Goal: Task Accomplishment & Management: Use online tool/utility

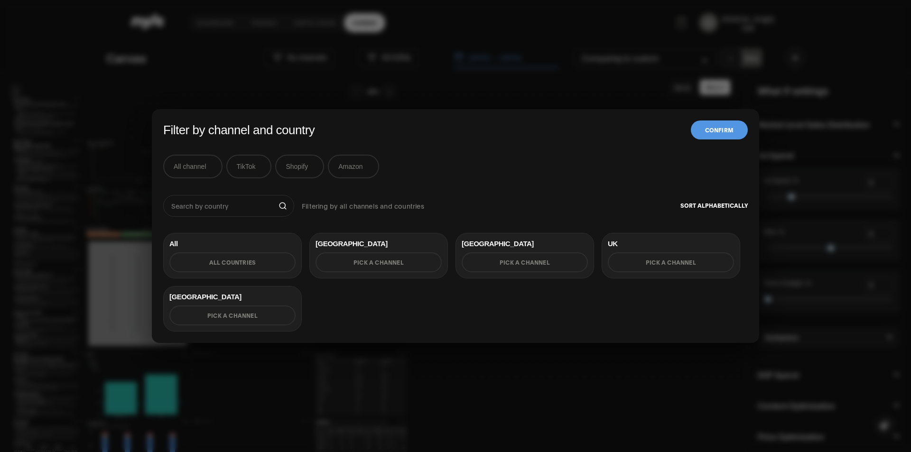
click at [241, 166] on button "TikTok" at bounding box center [249, 167] width 46 height 24
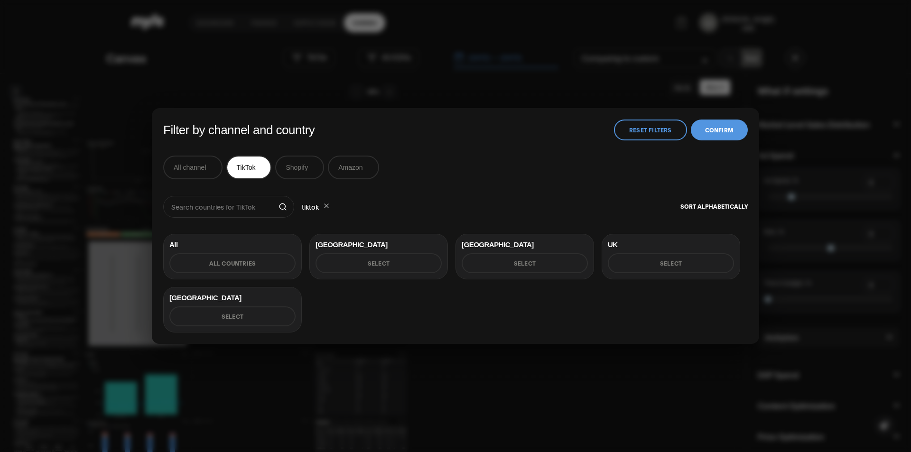
click at [656, 130] on button "Reset Filters" at bounding box center [650, 130] width 73 height 21
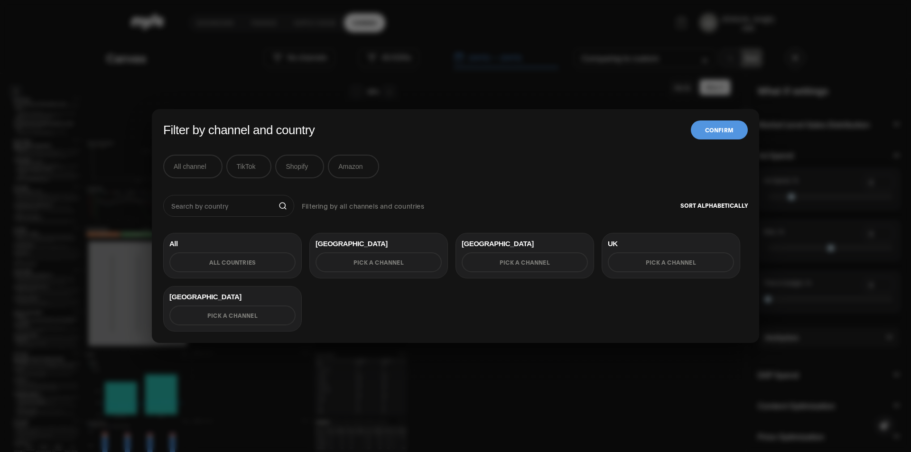
click at [204, 167] on button "All channel" at bounding box center [192, 167] width 59 height 24
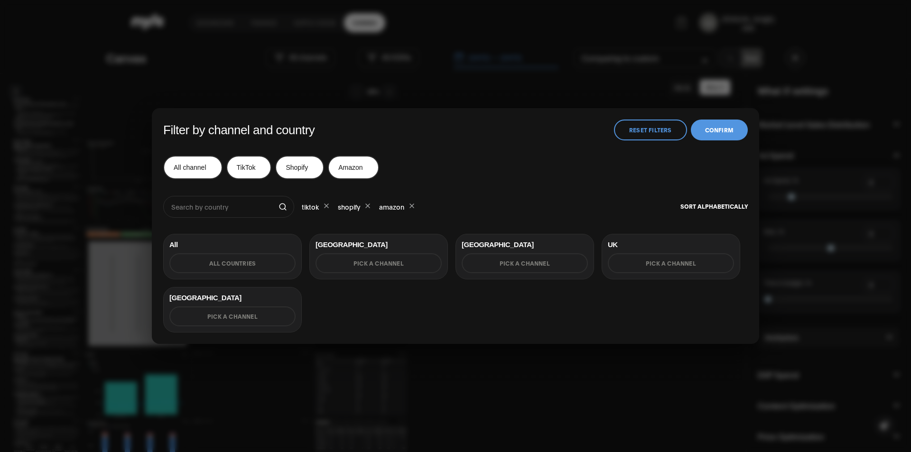
click at [636, 131] on button "Reset Filters" at bounding box center [650, 130] width 73 height 21
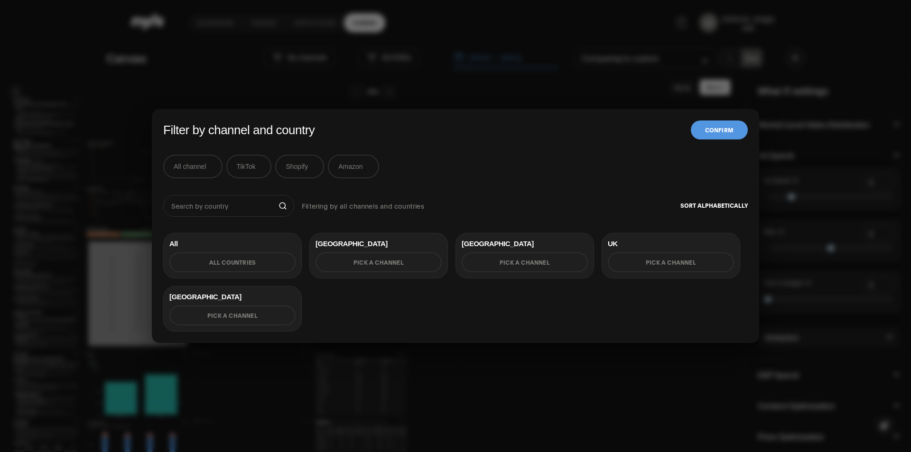
click at [341, 172] on button "Amazon" at bounding box center [353, 167] width 51 height 24
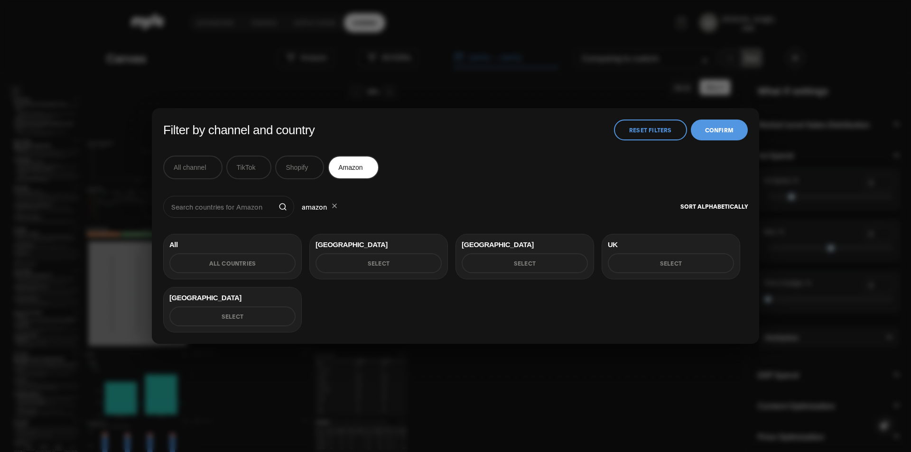
click at [310, 168] on button "Shopify" at bounding box center [299, 168] width 49 height 24
click at [260, 167] on button "TikTok" at bounding box center [249, 168] width 46 height 24
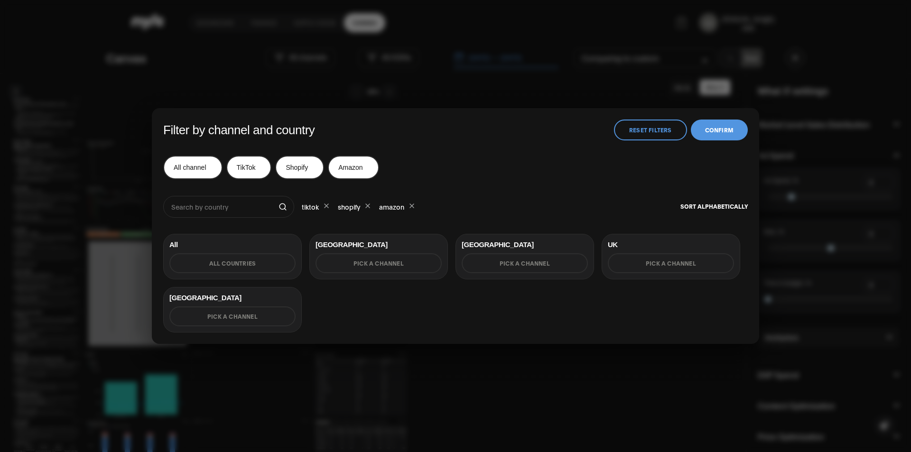
click at [648, 136] on button "Reset Filters" at bounding box center [650, 130] width 73 height 21
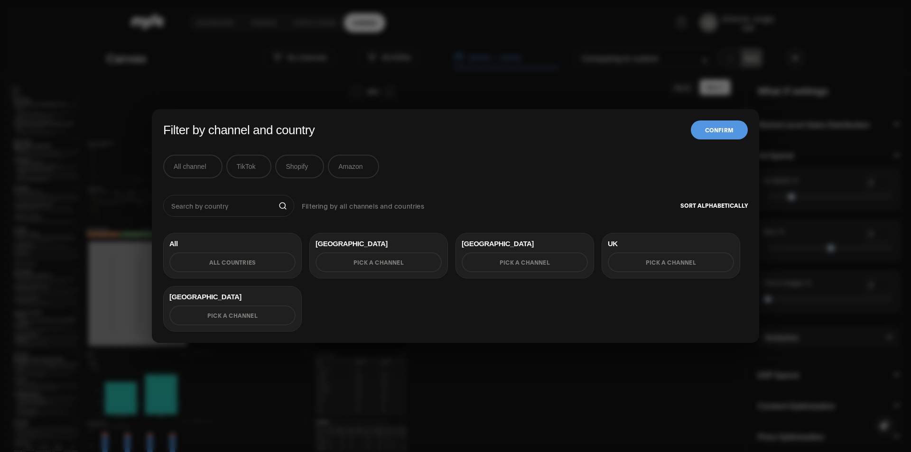
click at [295, 174] on button "Shopify" at bounding box center [299, 167] width 49 height 24
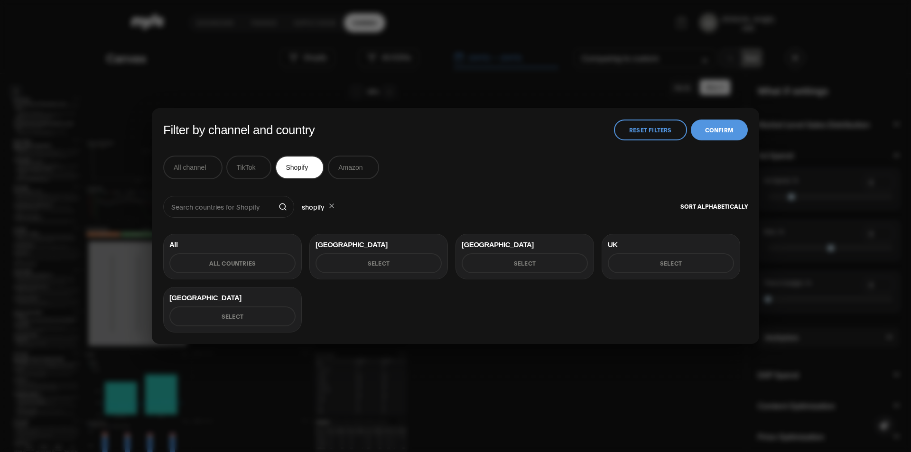
click at [348, 270] on button "Select" at bounding box center [379, 263] width 126 height 20
click at [653, 131] on button "Reset Filters" at bounding box center [650, 129] width 73 height 21
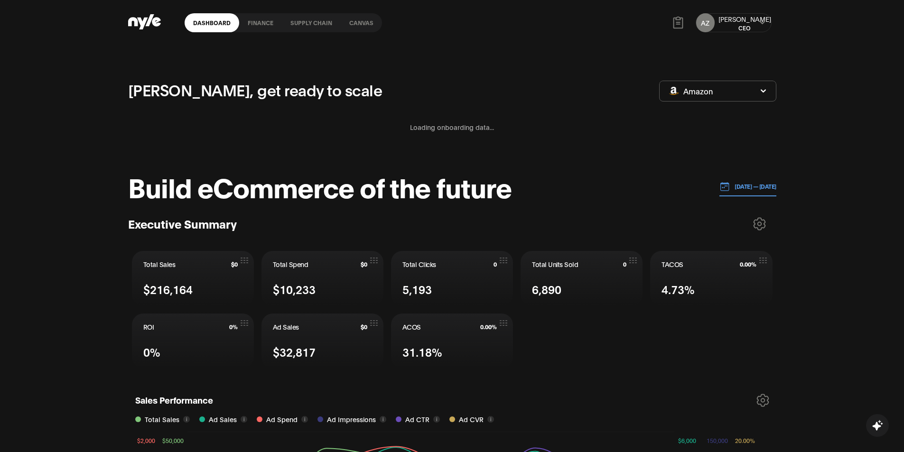
scroll to position [119, 1]
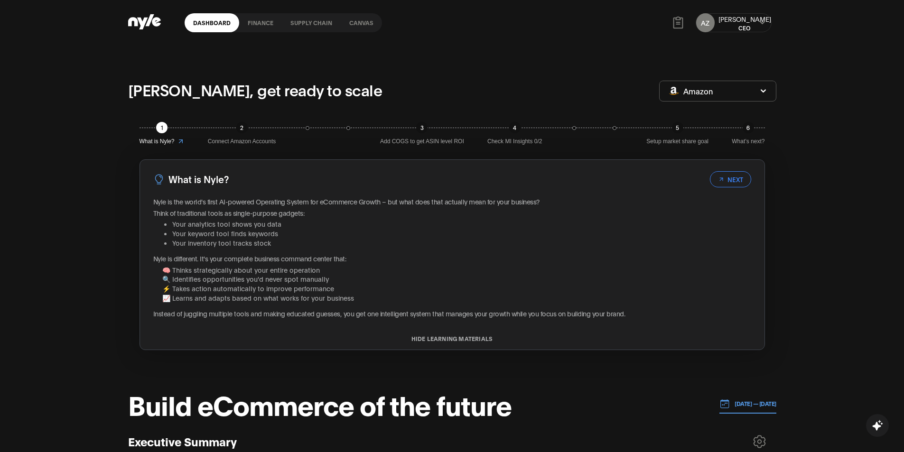
click at [358, 24] on link "Canvas" at bounding box center [361, 22] width 41 height 19
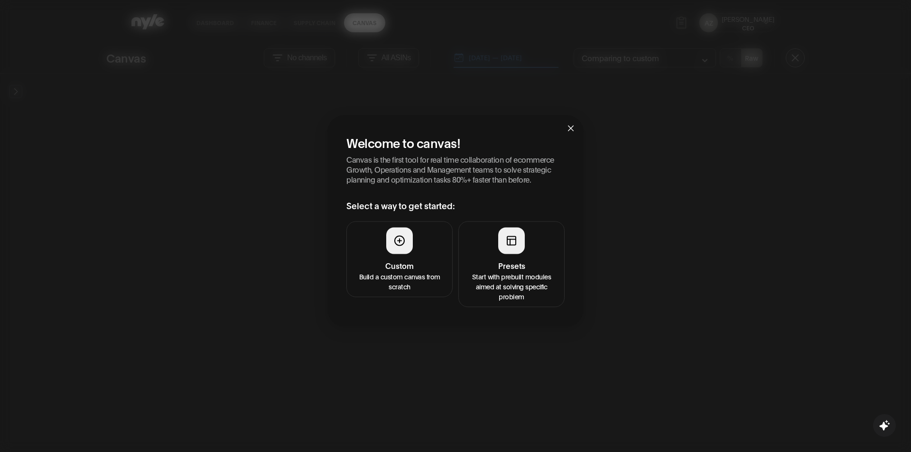
click at [505, 256] on button "Presets Start with prebuilt modules aimed at solving specific problem" at bounding box center [511, 264] width 106 height 86
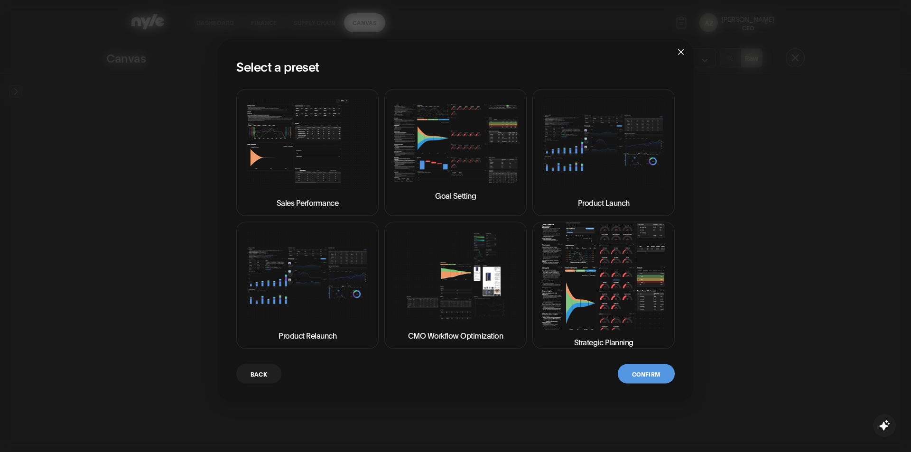
click at [588, 280] on img at bounding box center [604, 277] width 126 height 108
click at [640, 370] on button "Confirm" at bounding box center [646, 373] width 57 height 19
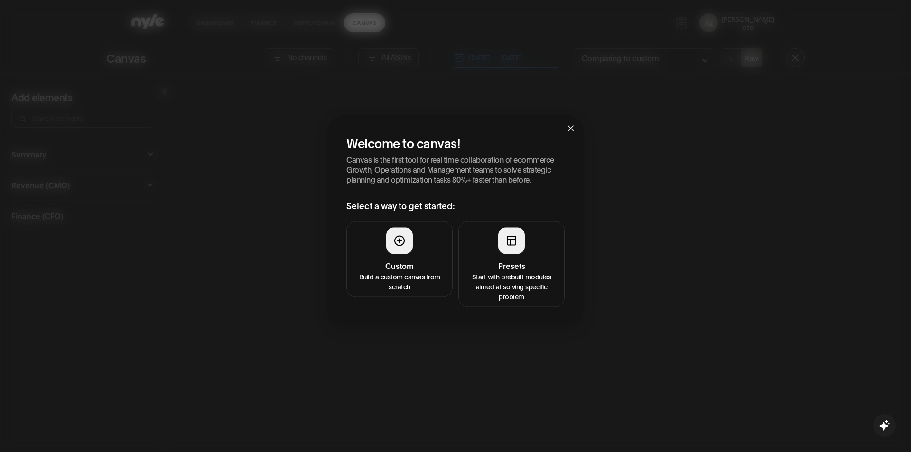
click at [498, 247] on div at bounding box center [511, 240] width 27 height 27
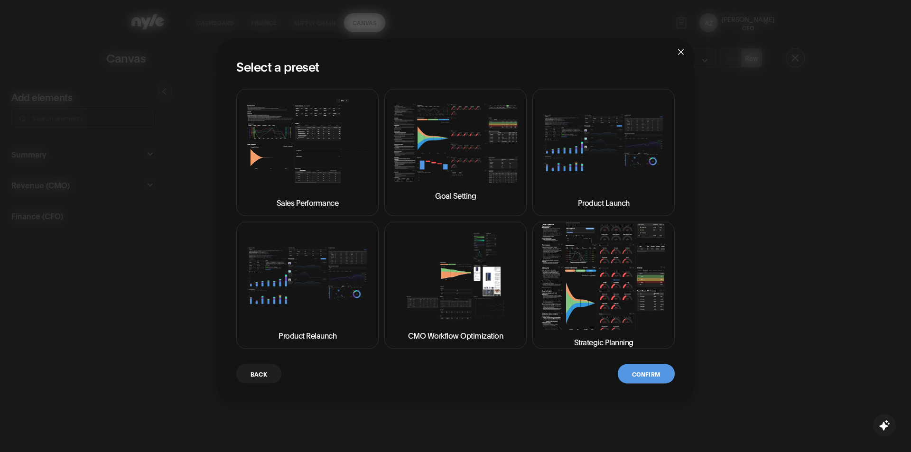
drag, startPoint x: 608, startPoint y: 315, endPoint x: 624, endPoint y: 341, distance: 30.8
click at [607, 315] on img at bounding box center [604, 277] width 126 height 108
click at [647, 376] on button "Confirm" at bounding box center [646, 373] width 57 height 19
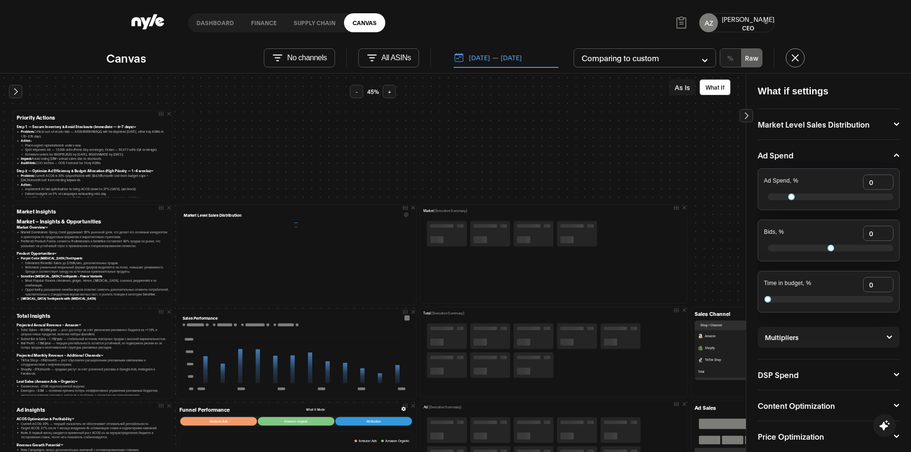
click at [640, 374] on div at bounding box center [553, 350] width 261 height 59
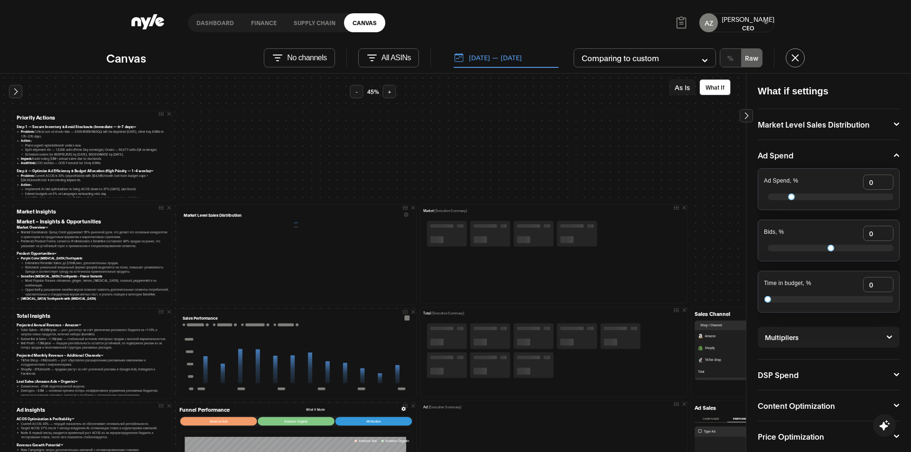
click at [310, 60] on p "No channels" at bounding box center [306, 58] width 39 height 9
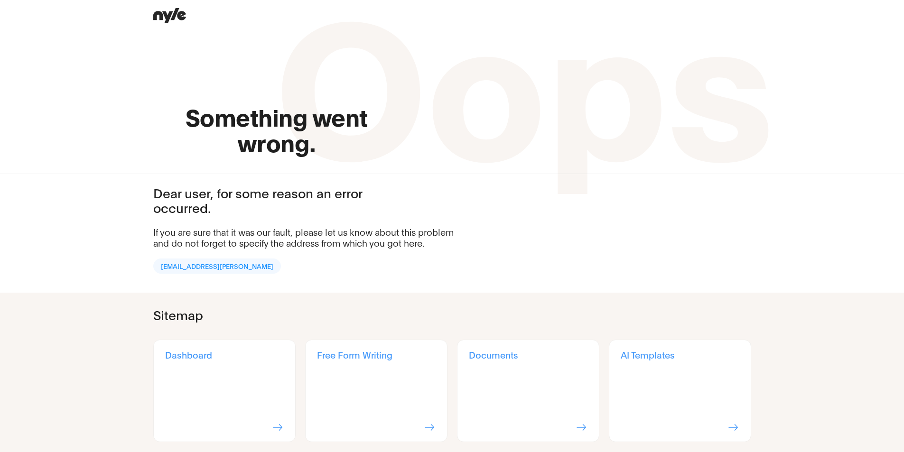
click at [248, 168] on div "Something went wrong. Oops Dear user, for some reason an error occurred. If you…" at bounding box center [452, 141] width 904 height 282
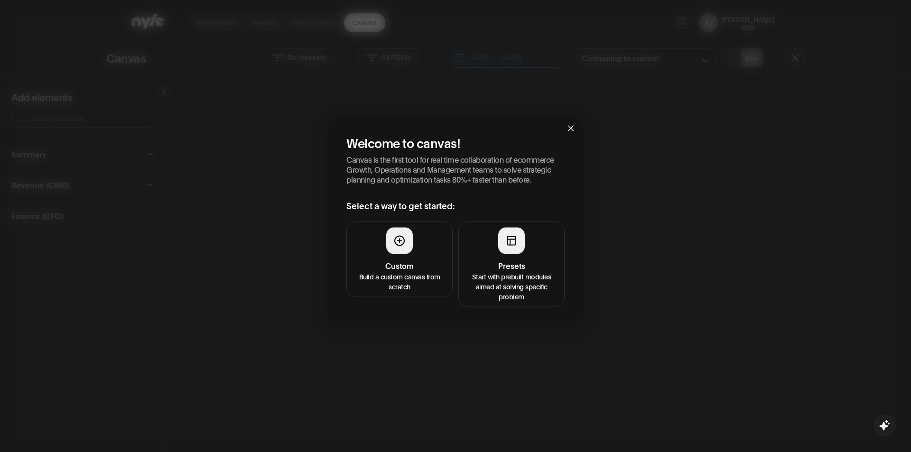
drag, startPoint x: 487, startPoint y: 280, endPoint x: 493, endPoint y: 280, distance: 5.2
click at [493, 280] on p "Start with prebuilt modules aimed at solving specific problem" at bounding box center [512, 286] width 94 height 30
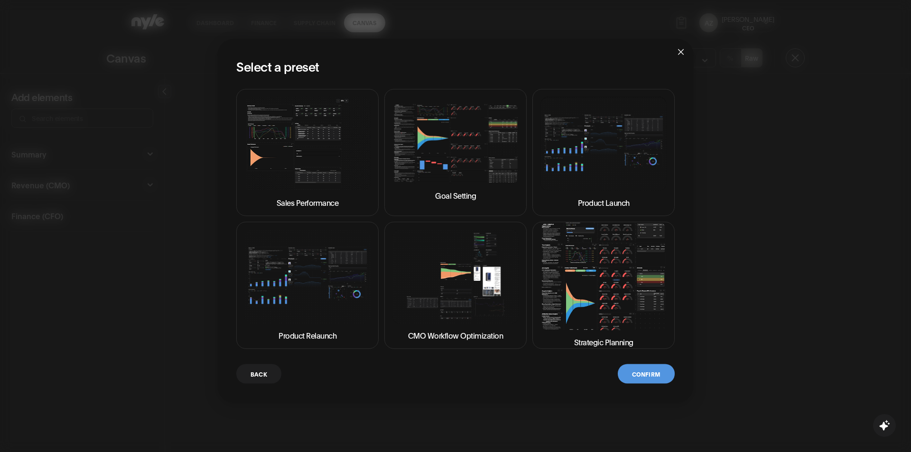
click at [608, 317] on img at bounding box center [604, 277] width 126 height 108
click at [643, 369] on button "Confirm" at bounding box center [646, 373] width 57 height 19
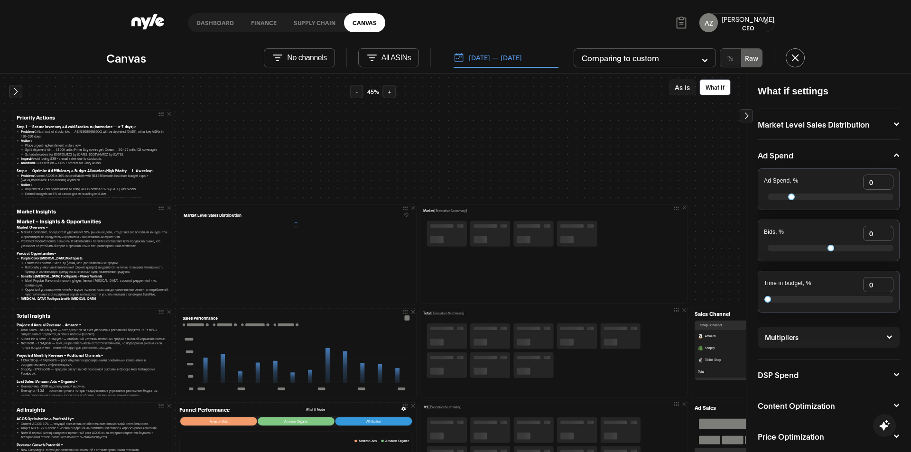
click at [307, 55] on p "No channels" at bounding box center [306, 58] width 39 height 9
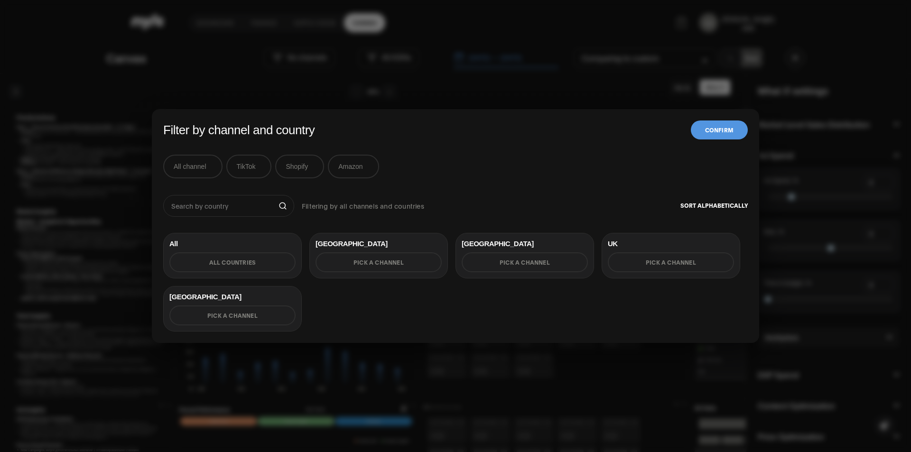
click at [243, 169] on button "TikTok" at bounding box center [249, 167] width 46 height 24
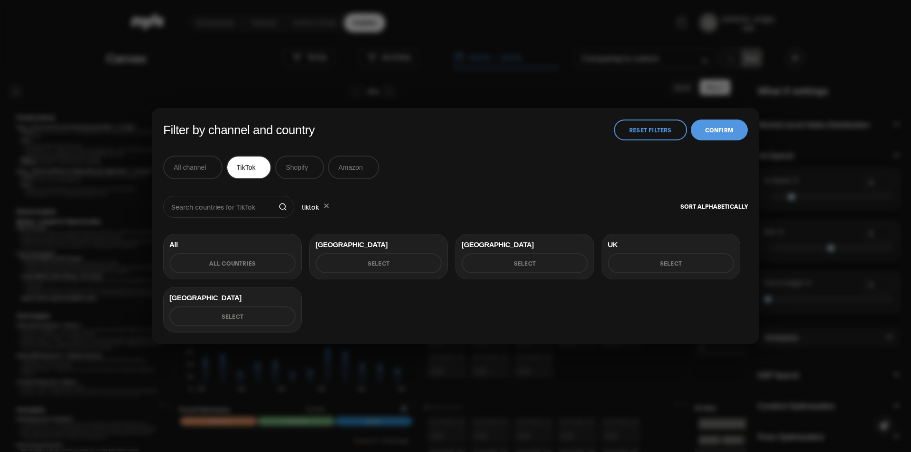
click at [394, 259] on button "Select" at bounding box center [379, 263] width 126 height 20
